Goal: Book appointment/travel/reservation

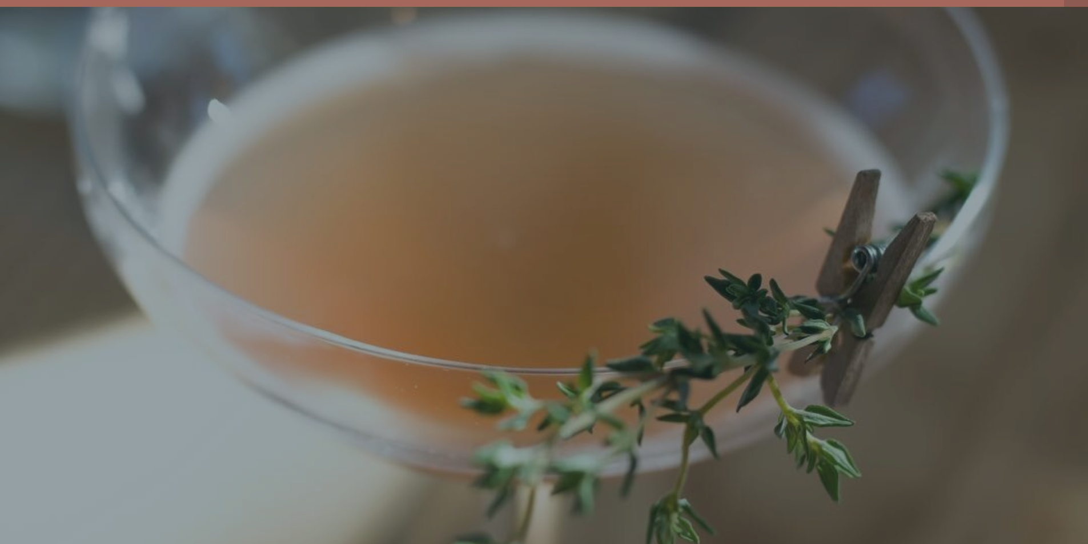
scroll to position [24, 0]
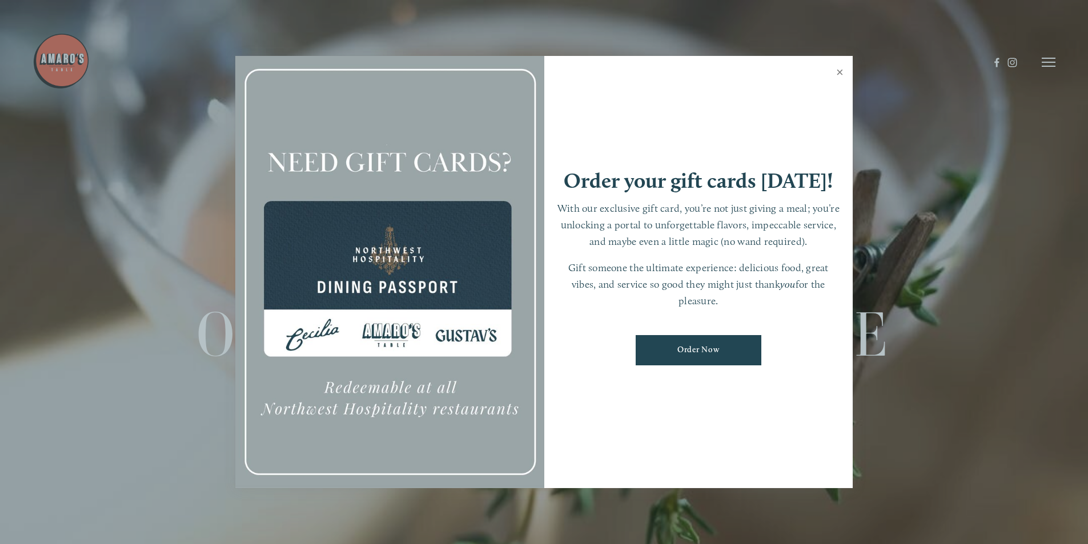
click at [840, 64] on link "Close" at bounding box center [840, 74] width 22 height 32
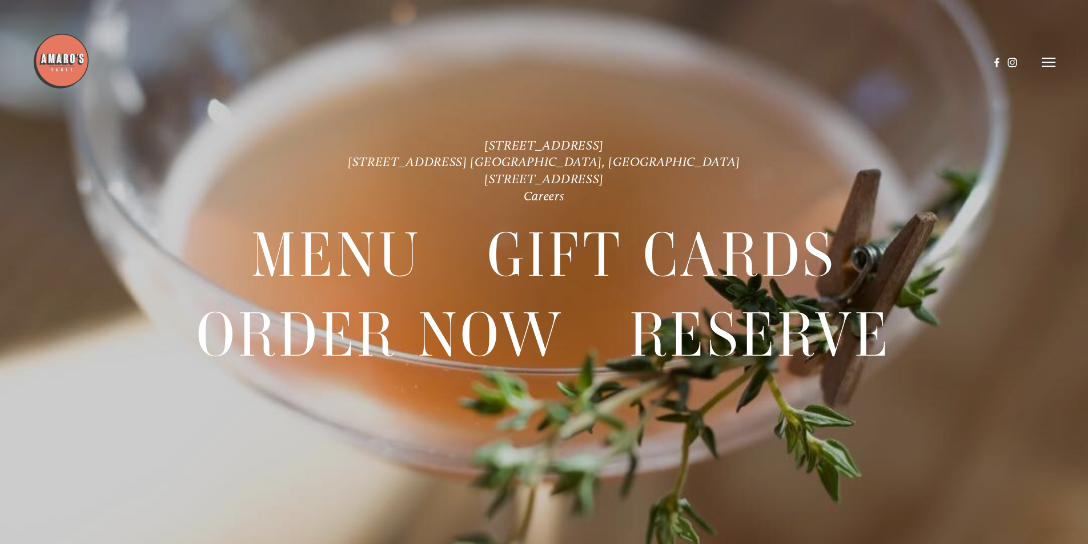
scroll to position [0, 0]
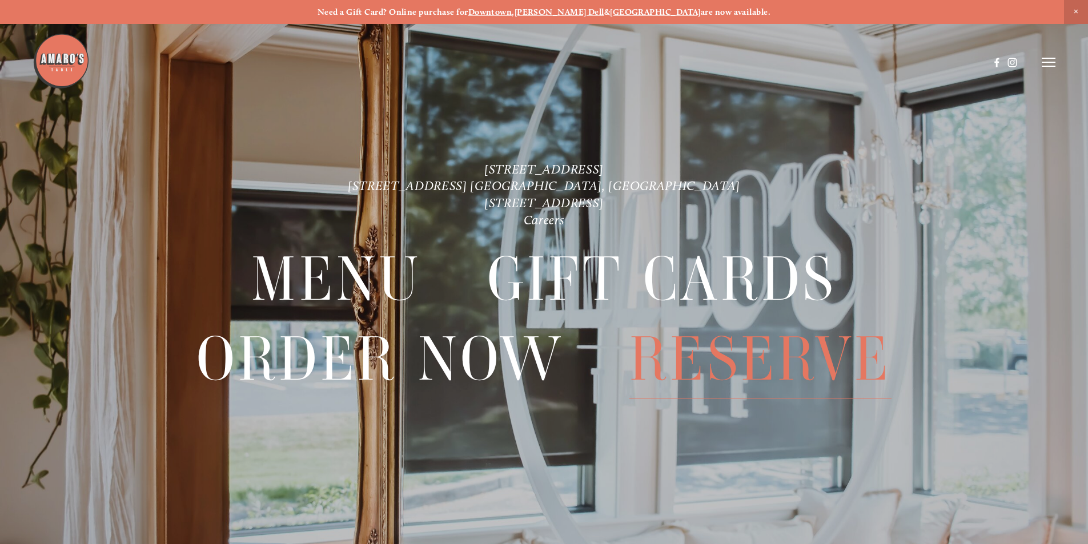
click at [726, 351] on span "Reserve" at bounding box center [760, 359] width 262 height 79
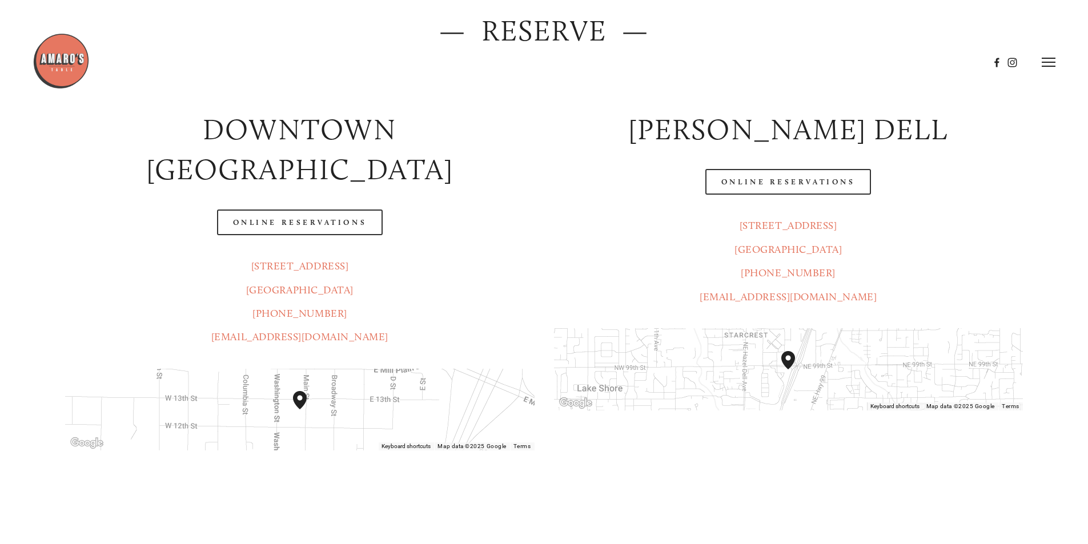
scroll to position [286, 0]
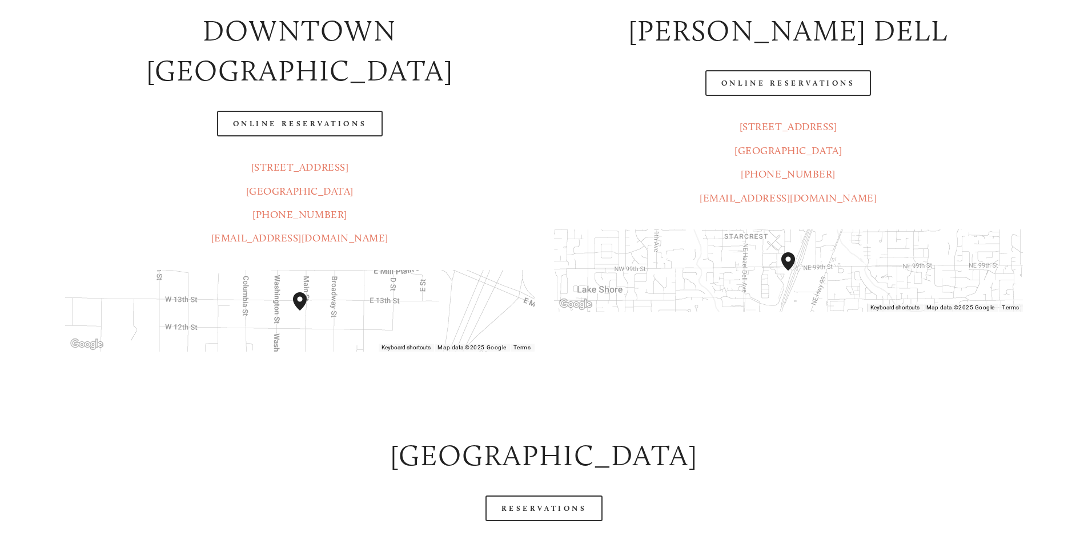
click at [981, 436] on h2 "[GEOGRAPHIC_DATA]" at bounding box center [543, 456] width 957 height 41
click at [215, 436] on h2 "[GEOGRAPHIC_DATA]" at bounding box center [543, 456] width 957 height 41
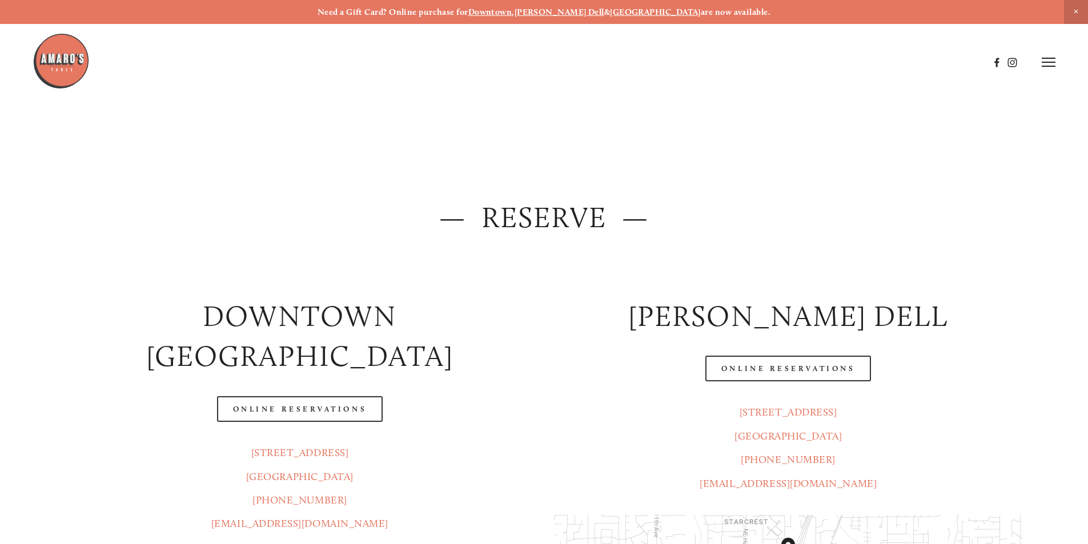
click at [1047, 61] on icon at bounding box center [1049, 62] width 14 height 10
click at [805, 63] on span "Menu" at bounding box center [808, 62] width 23 height 11
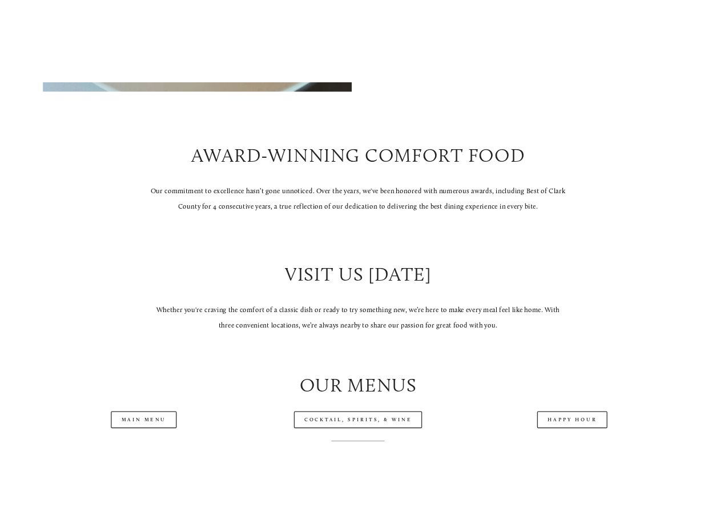
scroll to position [1371, 0]
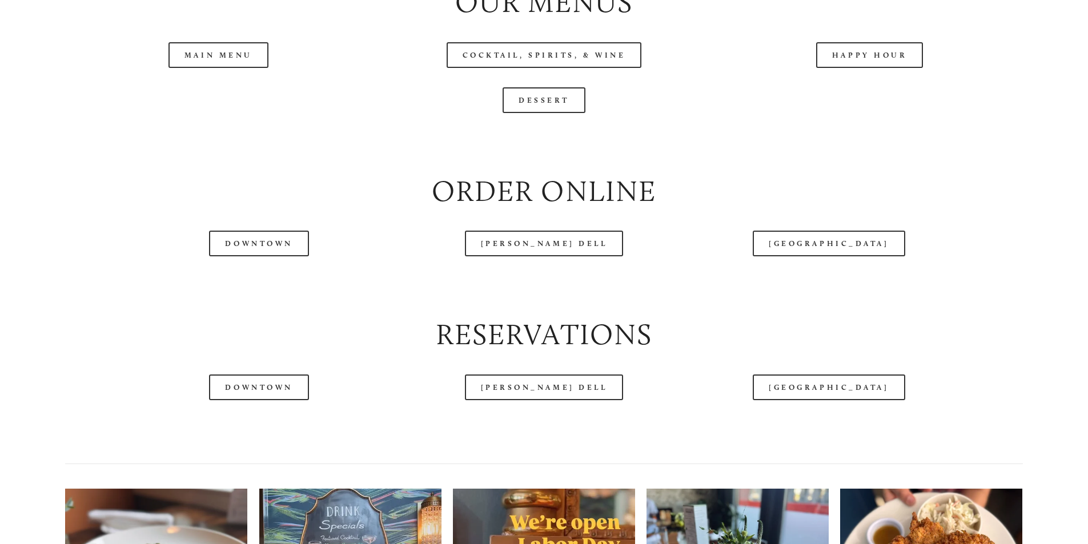
click at [211, 95] on header "Menu Order Now Visit Gallery 0" at bounding box center [544, 33] width 1023 height 125
click at [230, 91] on header "Menu Order Now Visit Gallery 0" at bounding box center [544, 33] width 1023 height 125
click at [202, 68] on link "Main Menu" at bounding box center [218, 55] width 100 height 26
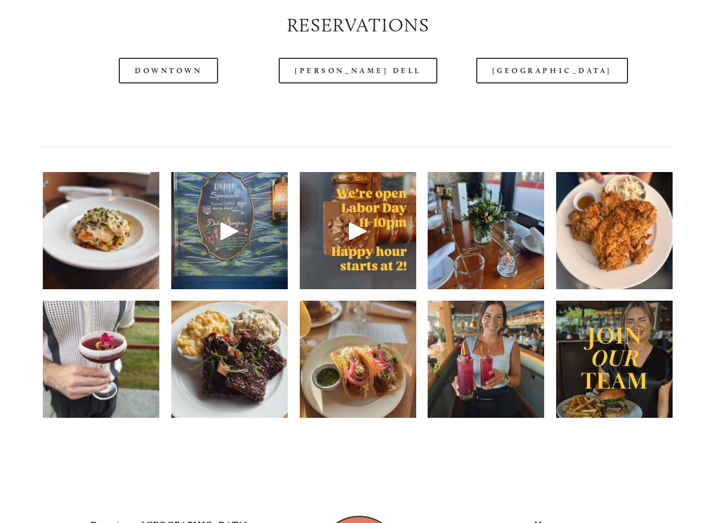
click at [65, 87] on div at bounding box center [60, 67] width 54 height 39
